Goal: Information Seeking & Learning: Learn about a topic

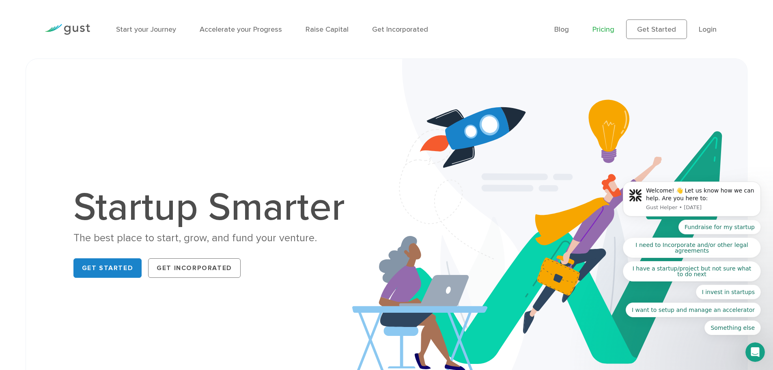
click at [602, 33] on link "Pricing" at bounding box center [604, 29] width 22 height 9
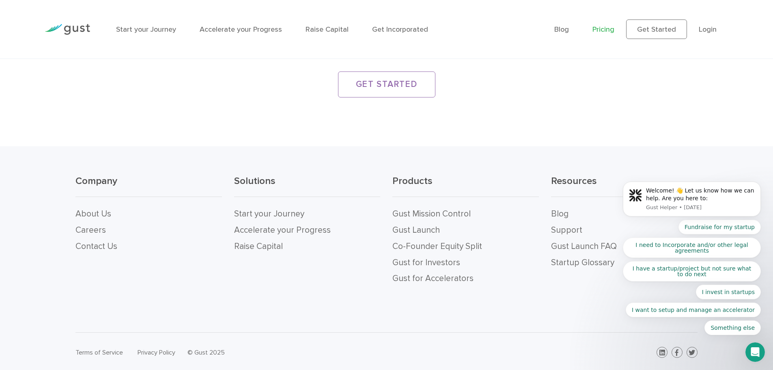
scroll to position [1597, 0]
click at [101, 226] on link "Careers" at bounding box center [90, 228] width 30 height 10
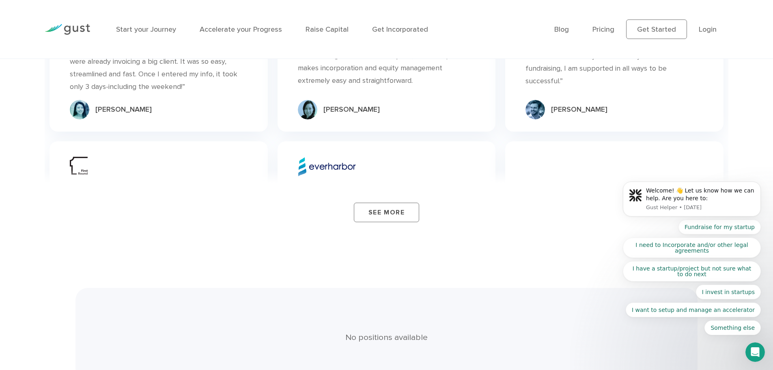
scroll to position [1003, 0]
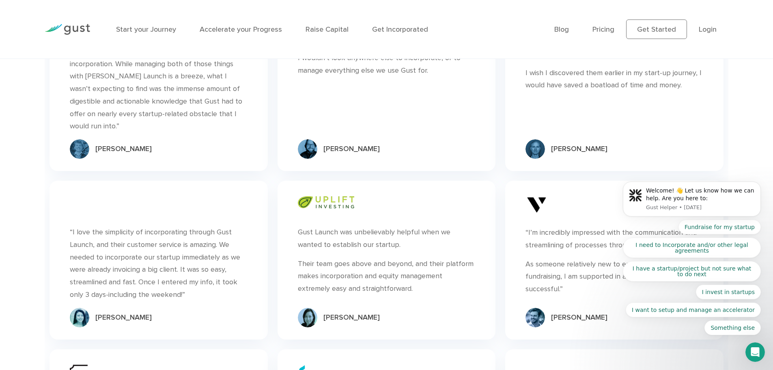
click at [307, 139] on img at bounding box center [307, 148] width 19 height 19
click at [75, 139] on img at bounding box center [79, 148] width 19 height 19
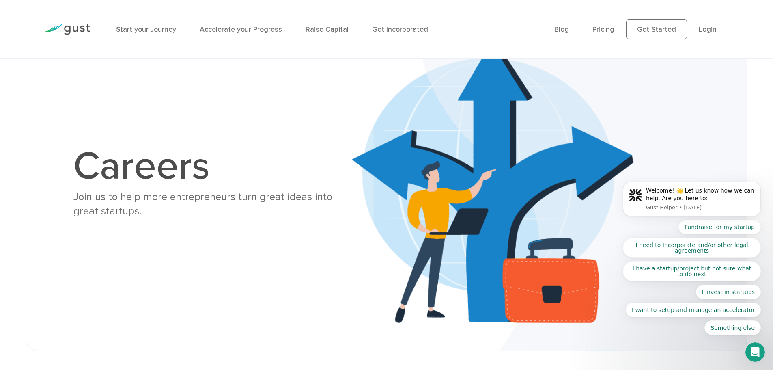
scroll to position [0, 0]
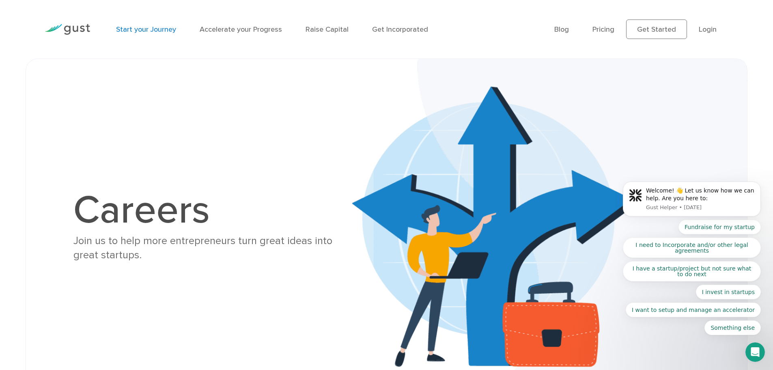
click at [154, 28] on link "Start your Journey" at bounding box center [146, 29] width 60 height 9
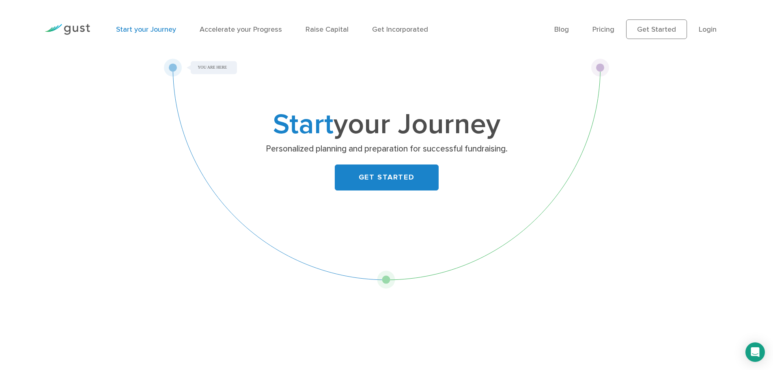
click at [256, 35] on div "Start your Journey Accelerate your Progress Raise Capital Get Incorporated" at bounding box center [329, 29] width 438 height 35
click at [257, 29] on link "Accelerate your Progress" at bounding box center [241, 29] width 82 height 9
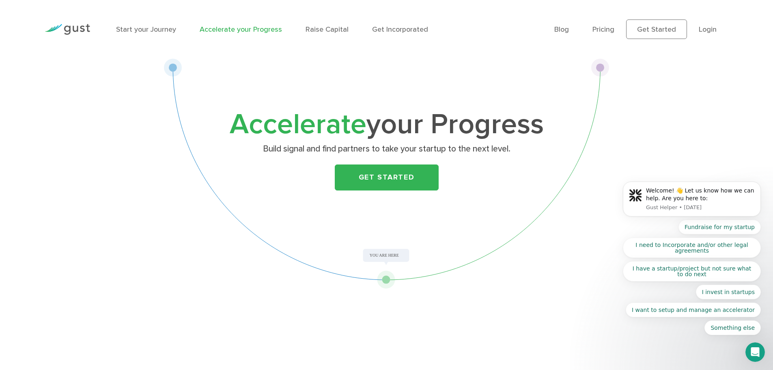
click at [74, 30] on img at bounding box center [67, 29] width 45 height 11
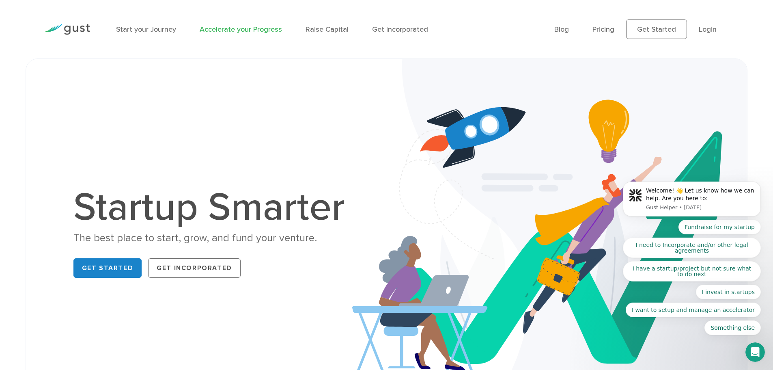
click at [250, 29] on link "Accelerate your Progress" at bounding box center [241, 29] width 82 height 9
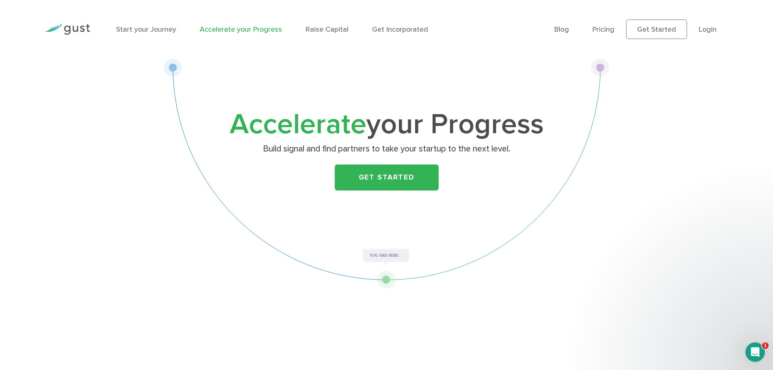
click at [313, 34] on li "Raise Capital" at bounding box center [327, 29] width 43 height 11
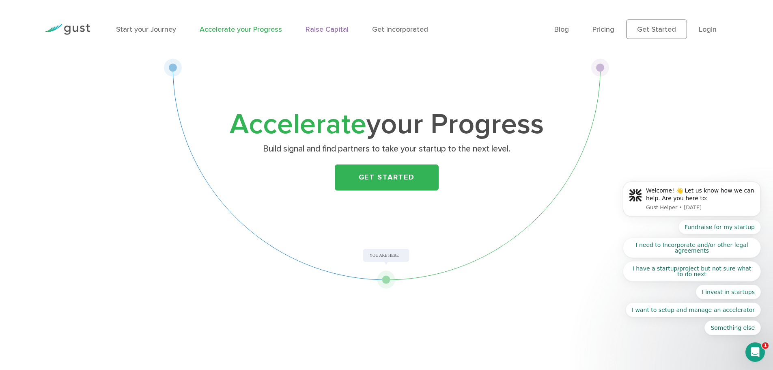
click at [316, 29] on link "Raise Capital" at bounding box center [327, 29] width 43 height 9
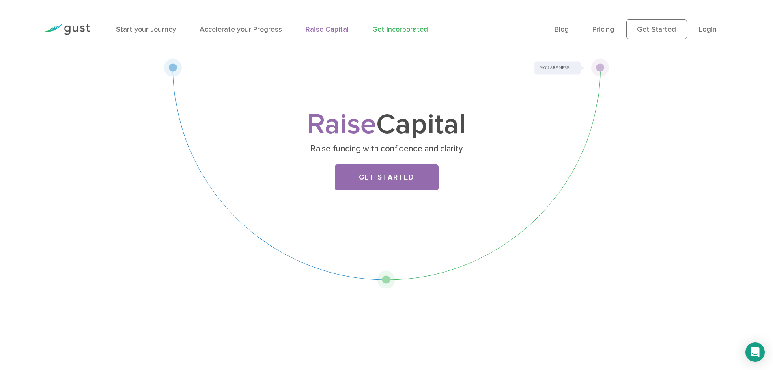
click at [381, 32] on link "Get Incorporated" at bounding box center [400, 29] width 56 height 9
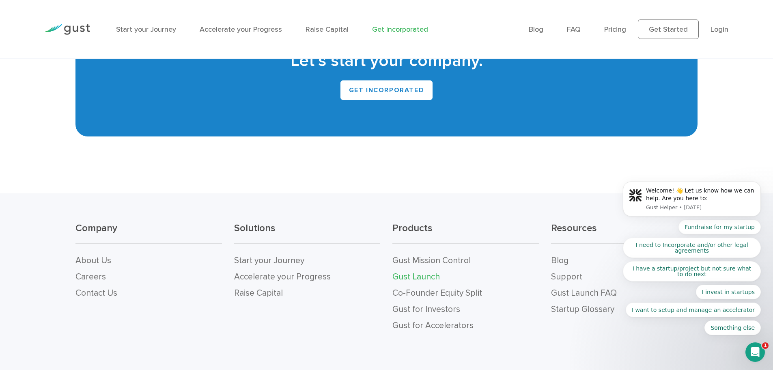
scroll to position [5424, 0]
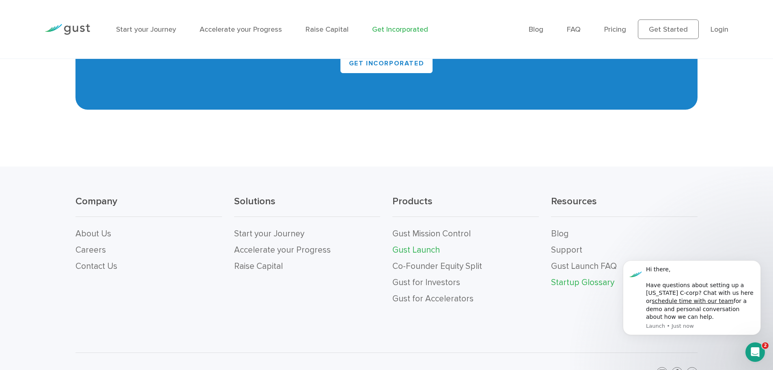
click at [595, 277] on link "Startup Glossary" at bounding box center [582, 282] width 63 height 10
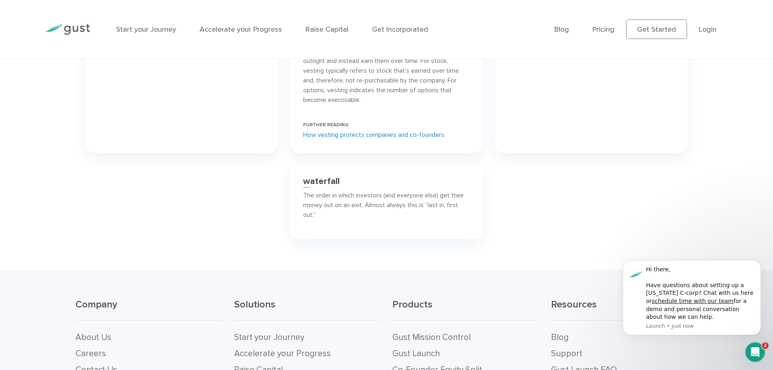
scroll to position [5184, 0]
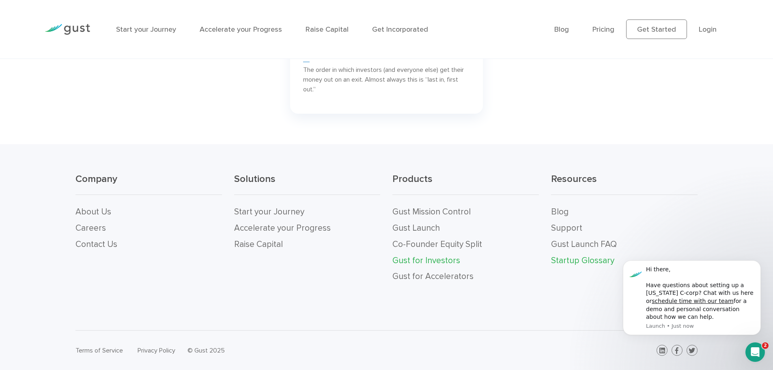
click at [435, 258] on link "Gust for Investors" at bounding box center [426, 260] width 68 height 10
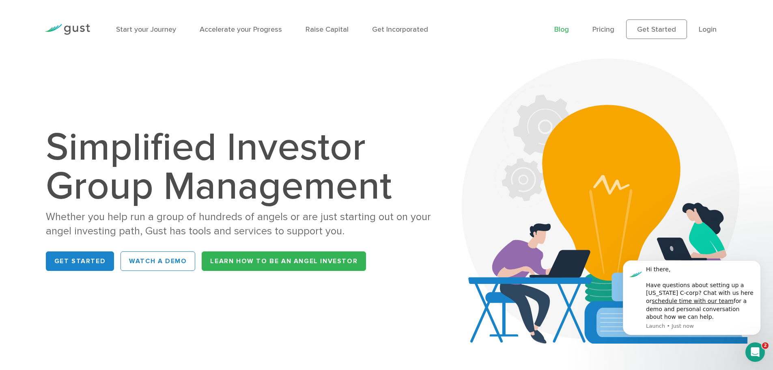
click at [560, 28] on link "Blog" at bounding box center [561, 29] width 15 height 9
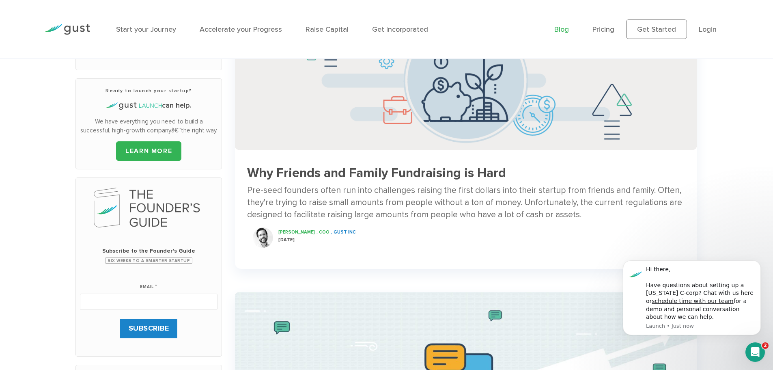
scroll to position [122, 0]
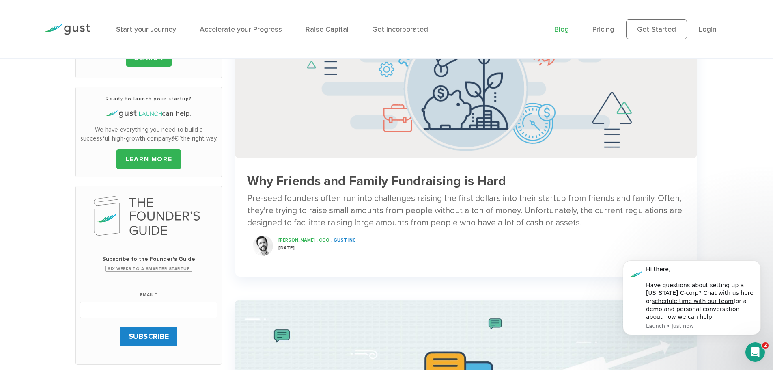
click at [290, 239] on span "[PERSON_NAME]" at bounding box center [296, 239] width 37 height 5
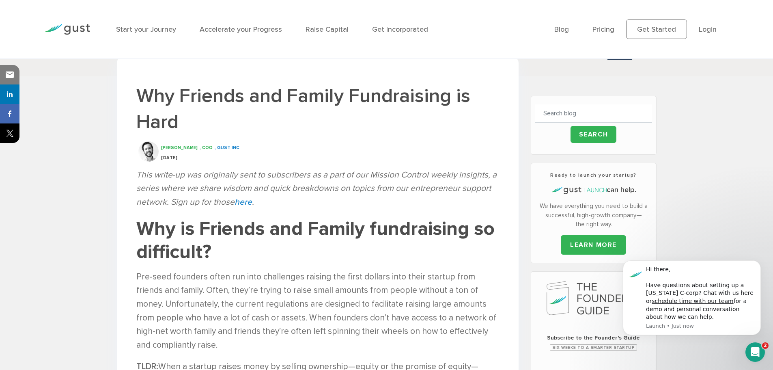
click at [187, 150] on div "[PERSON_NAME] , COO , Gust INC" at bounding box center [330, 146] width 338 height 10
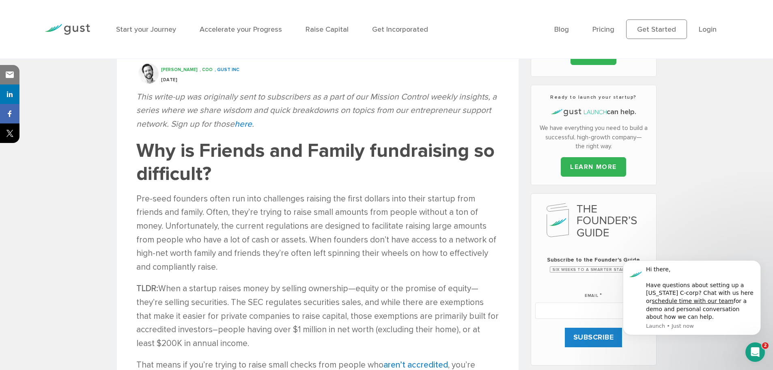
scroll to position [284, 0]
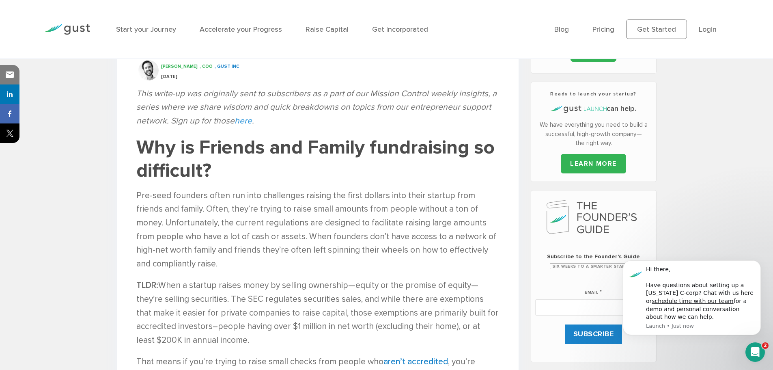
click at [246, 125] on link "here" at bounding box center [243, 121] width 17 height 10
